Goal: Browse casually

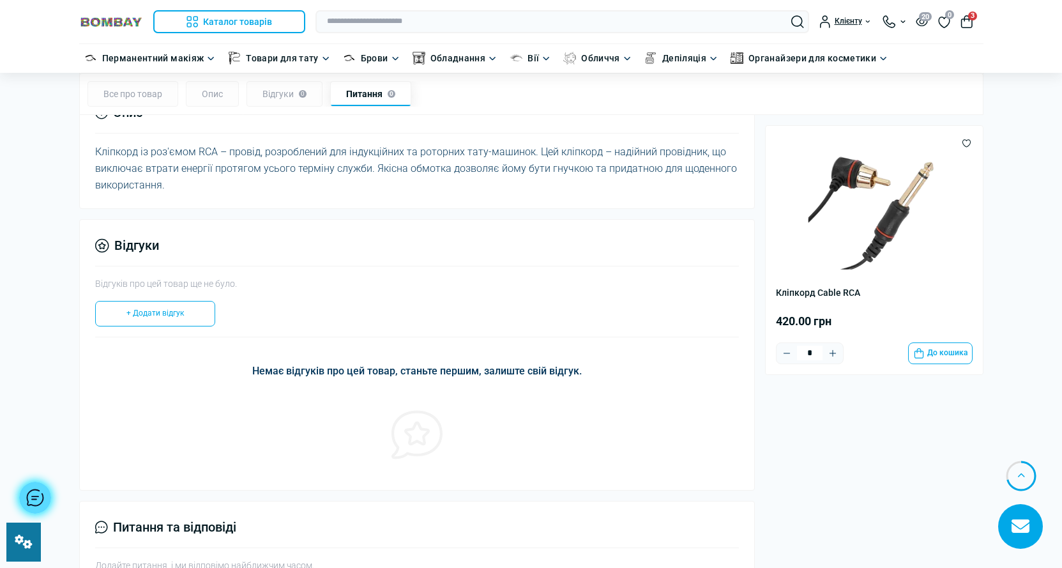
scroll to position [1214, 0]
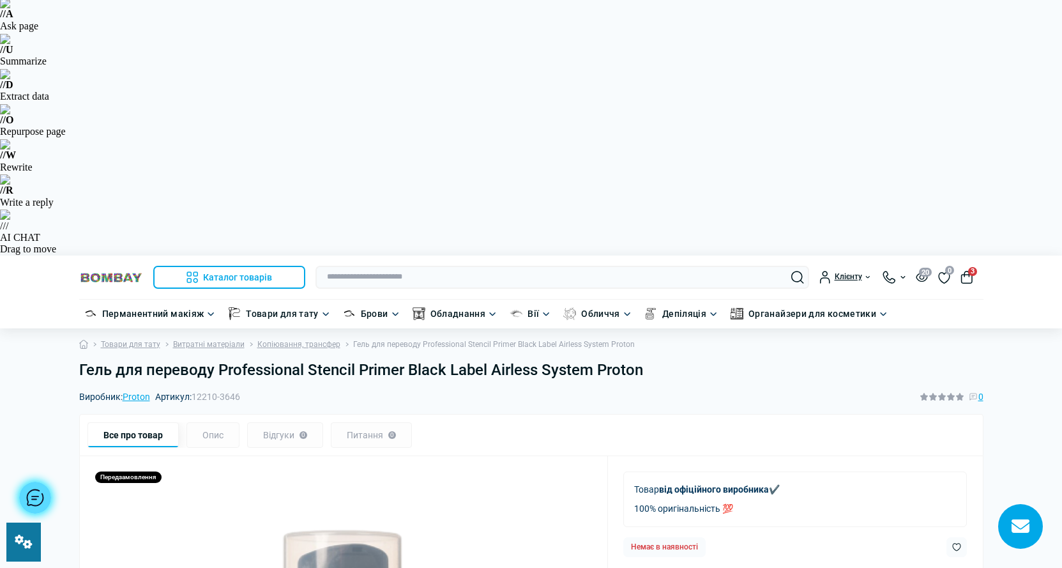
scroll to position [192, 0]
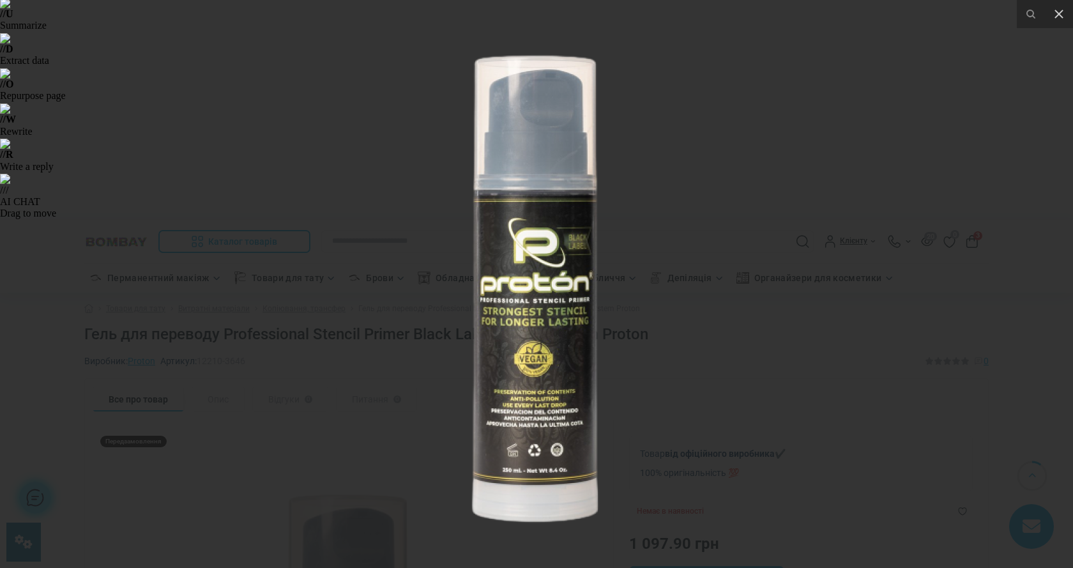
click at [353, 317] on img at bounding box center [536, 283] width 511 height 511
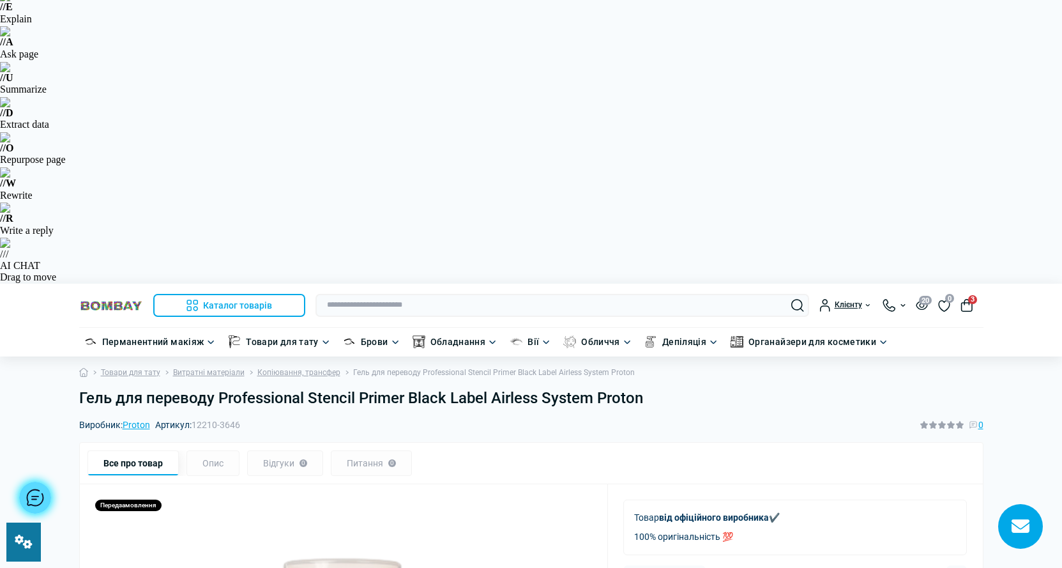
scroll to position [128, 0]
